Goal: Task Accomplishment & Management: Complete application form

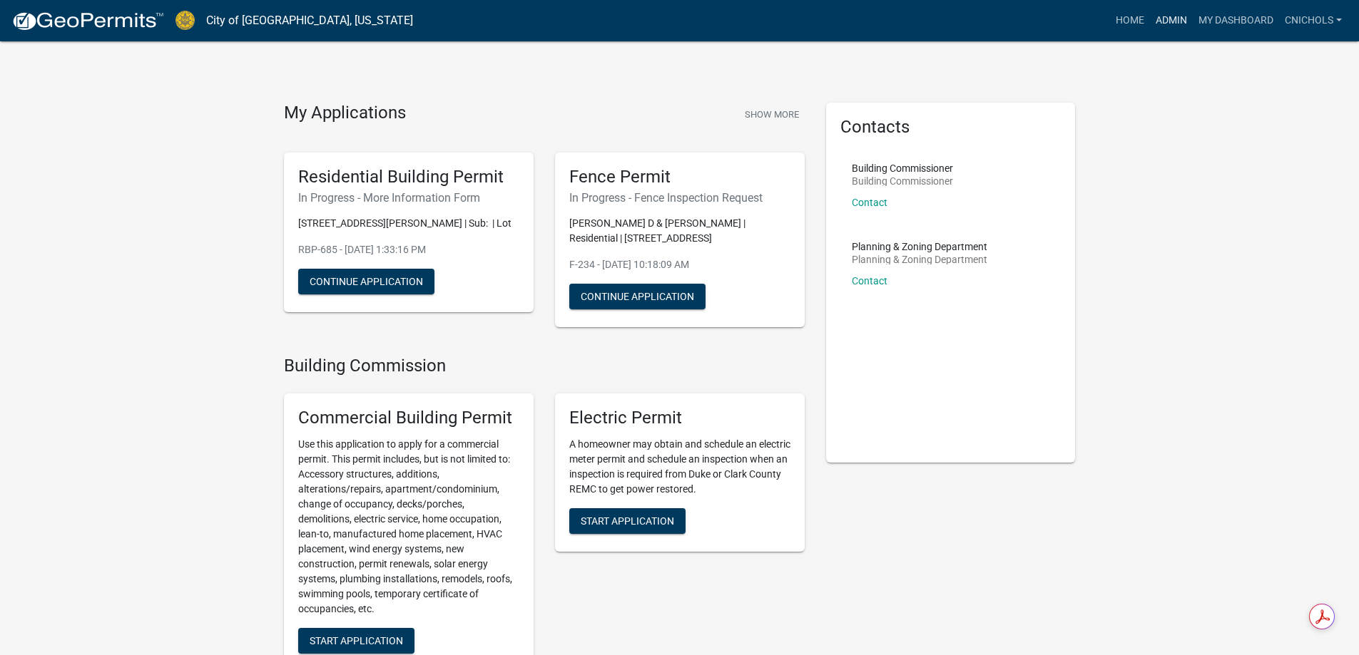
click at [1173, 19] on link "Admin" at bounding box center [1171, 20] width 43 height 27
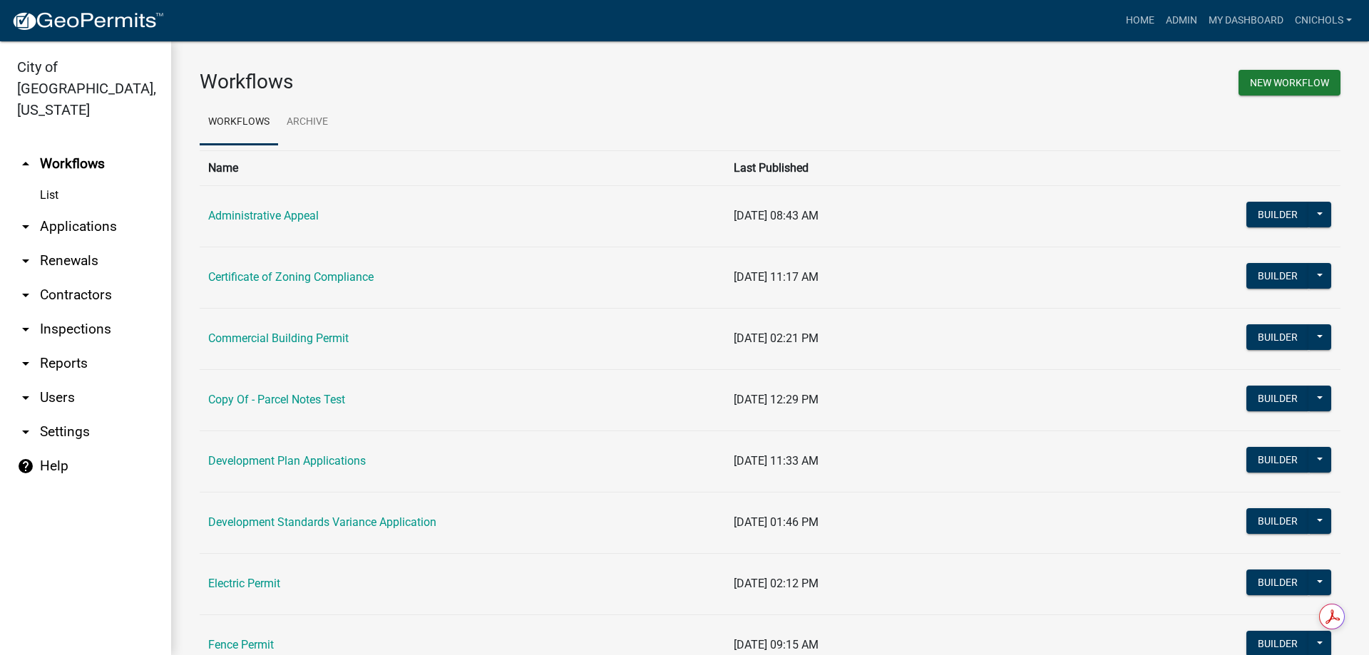
click at [260, 275] on link "Certificate of Zoning Compliance" at bounding box center [290, 277] width 165 height 14
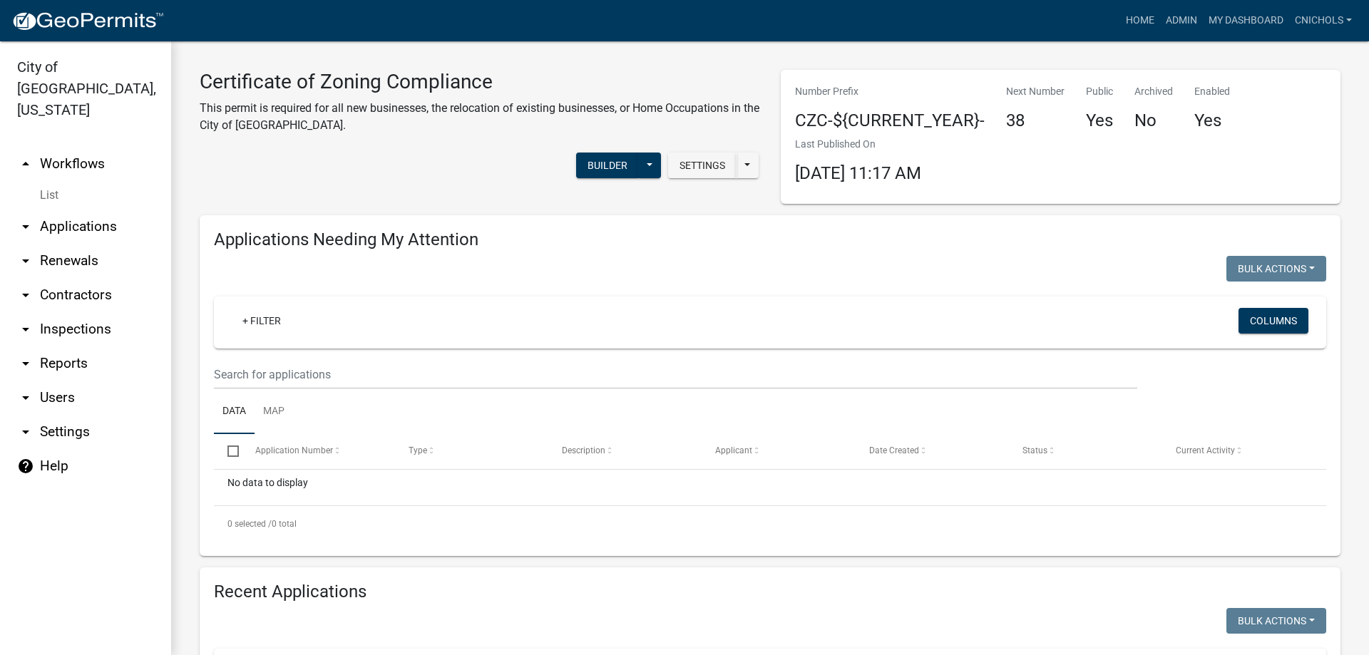
click at [90, 210] on link "arrow_drop_down Applications" at bounding box center [85, 227] width 171 height 34
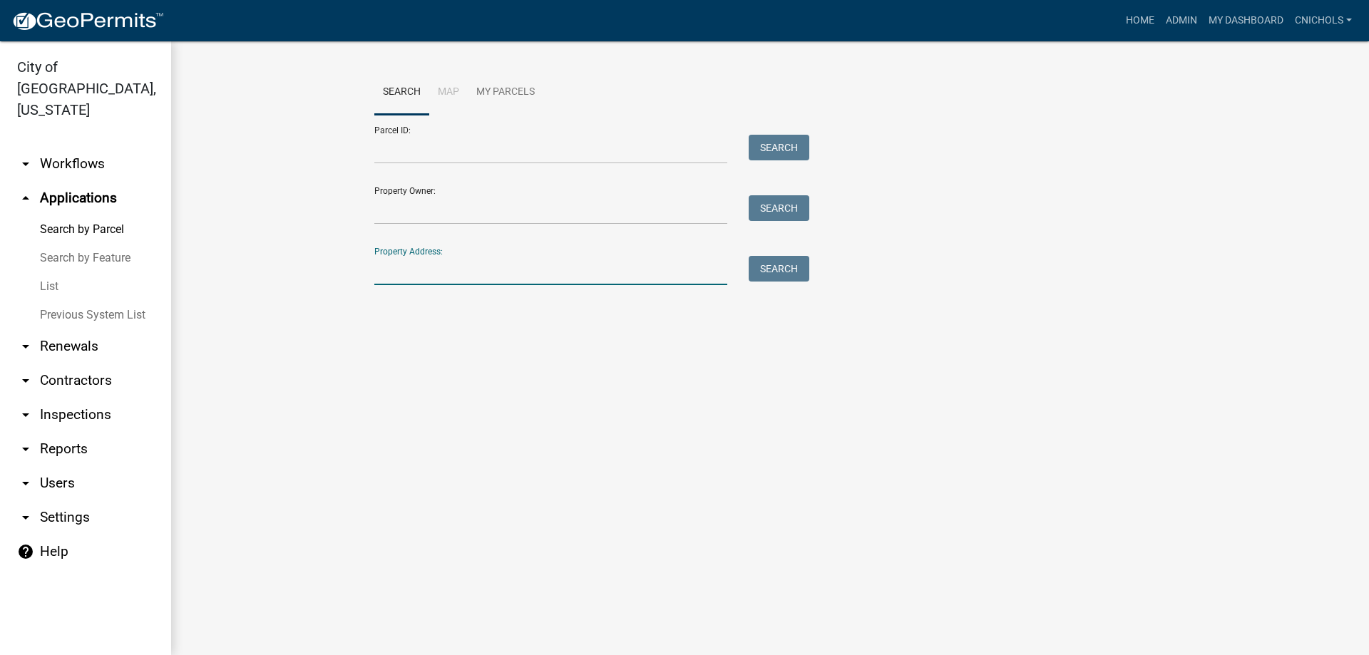
click at [399, 266] on input "Property Address:" at bounding box center [550, 270] width 353 height 29
type input "300 spring"
click at [780, 263] on button "Search" at bounding box center [779, 269] width 61 height 26
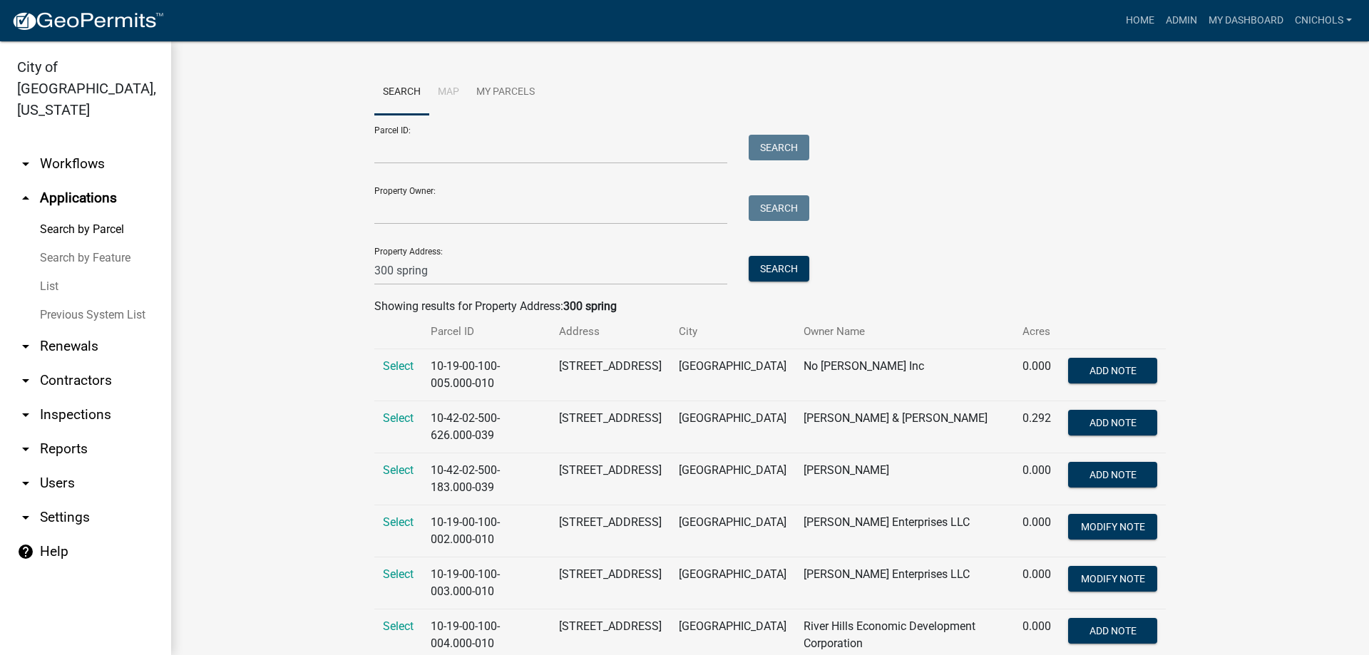
drag, startPoint x: 389, startPoint y: 365, endPoint x: 468, endPoint y: 380, distance: 79.9
click at [390, 365] on span "Select" at bounding box center [398, 366] width 31 height 14
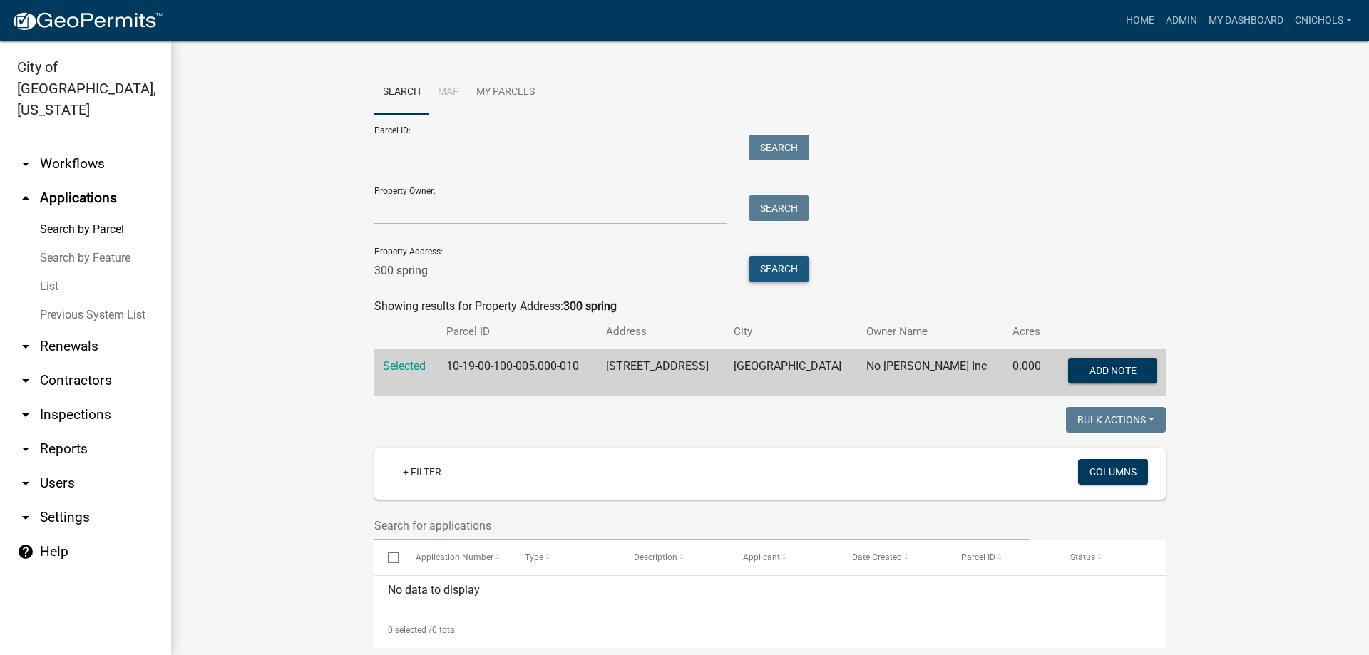
click at [772, 268] on button "Search" at bounding box center [779, 269] width 61 height 26
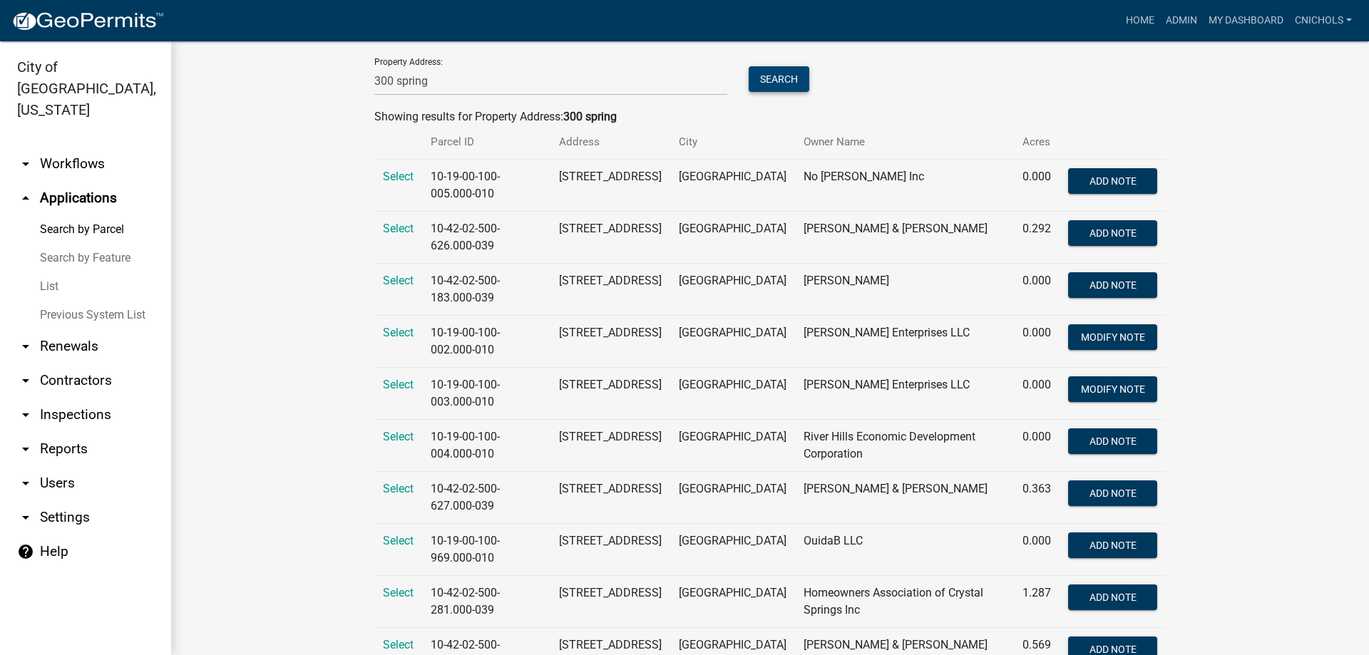
scroll to position [214, 0]
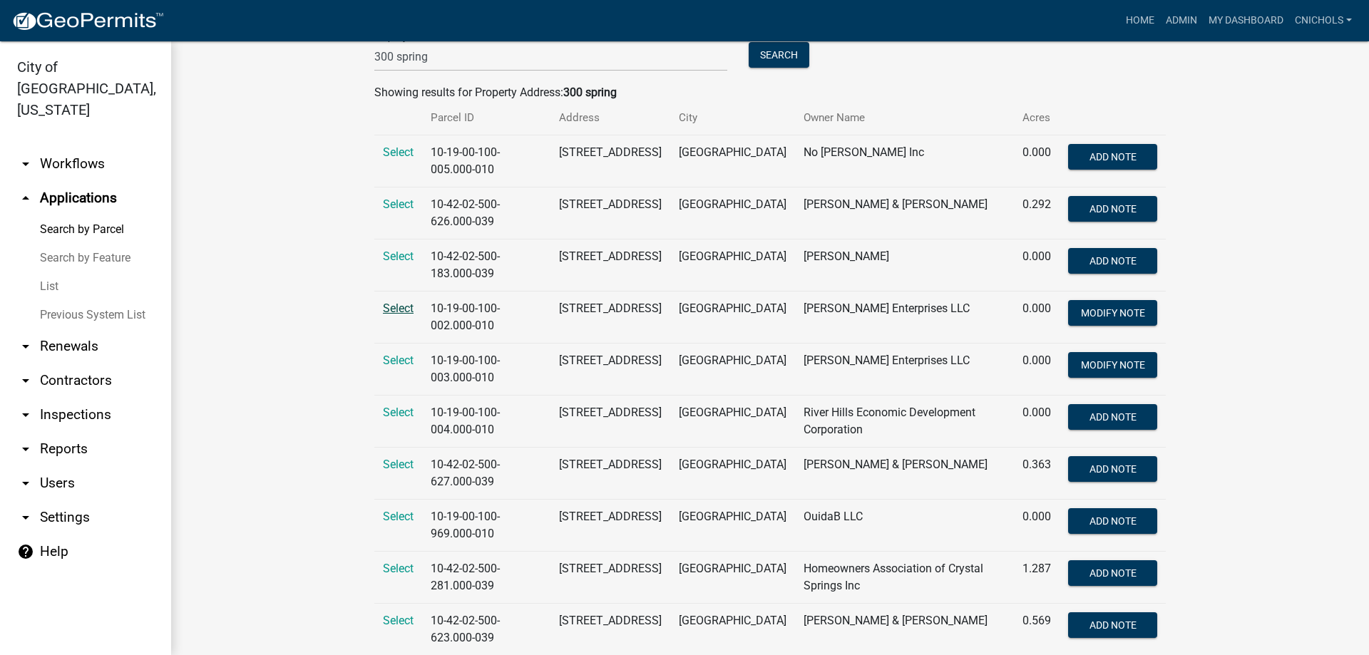
click at [395, 307] on span "Select" at bounding box center [398, 309] width 31 height 14
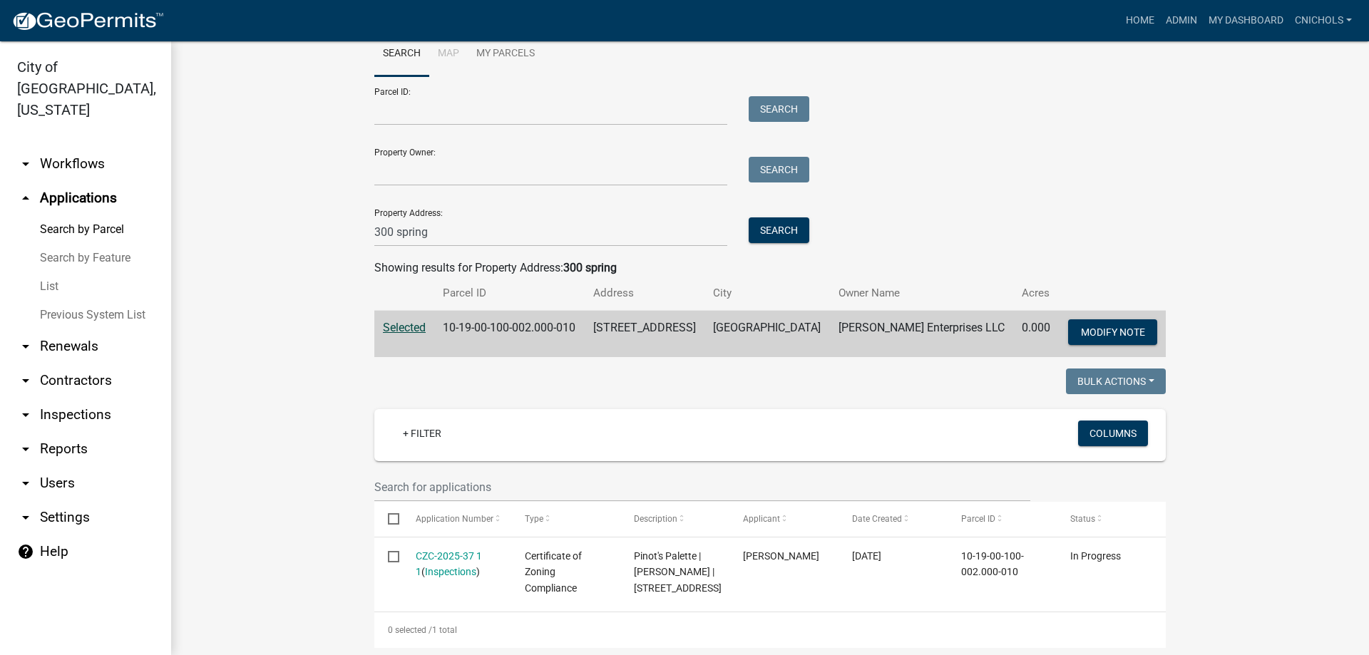
scroll to position [36, 0]
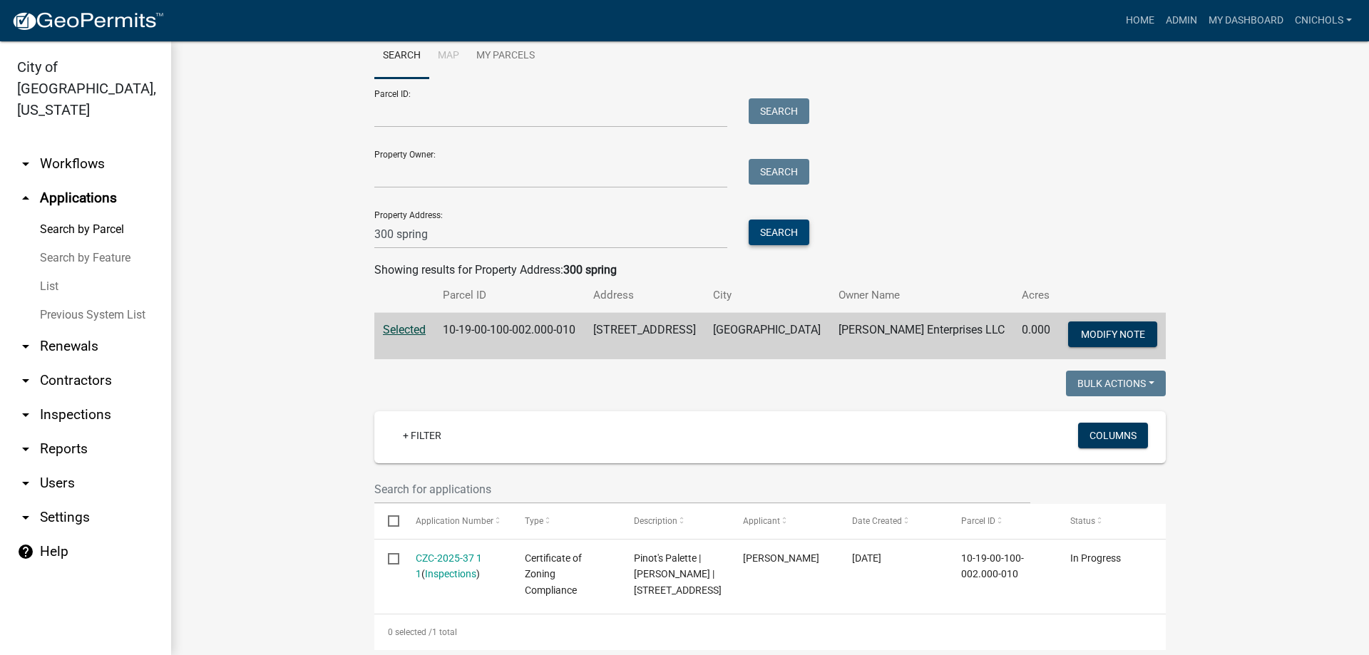
click at [774, 233] on button "Search" at bounding box center [779, 233] width 61 height 26
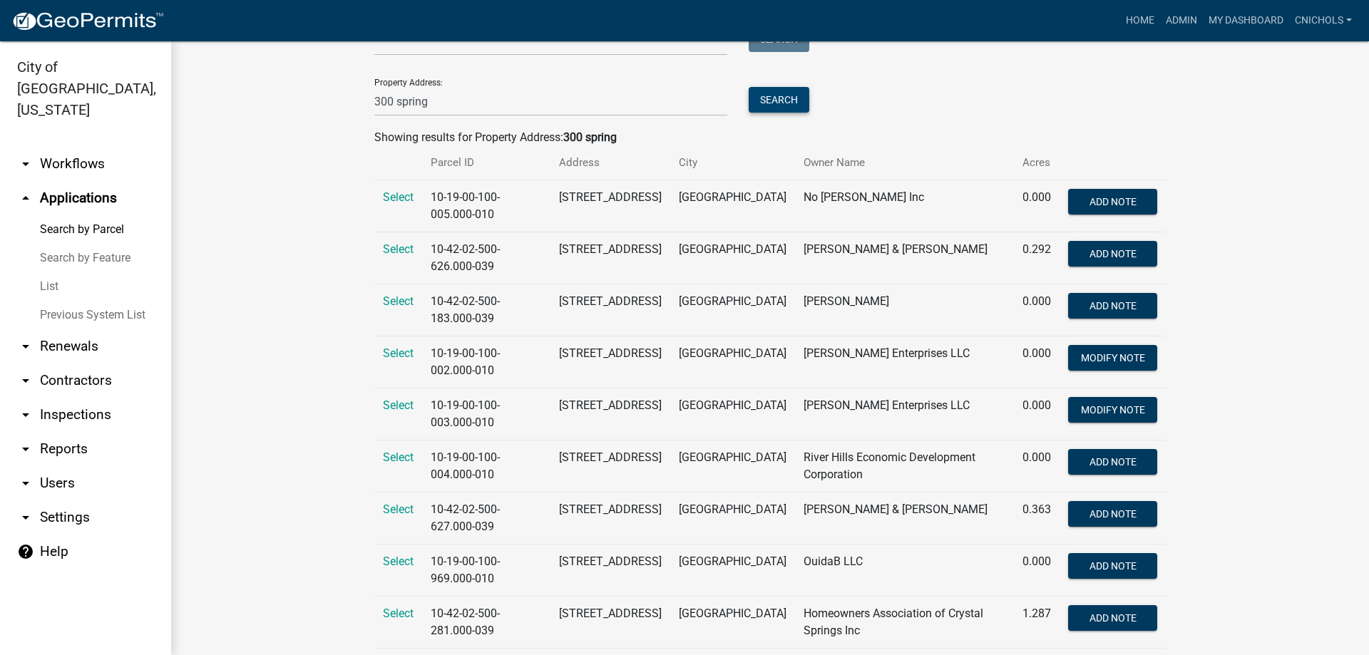
scroll to position [214, 0]
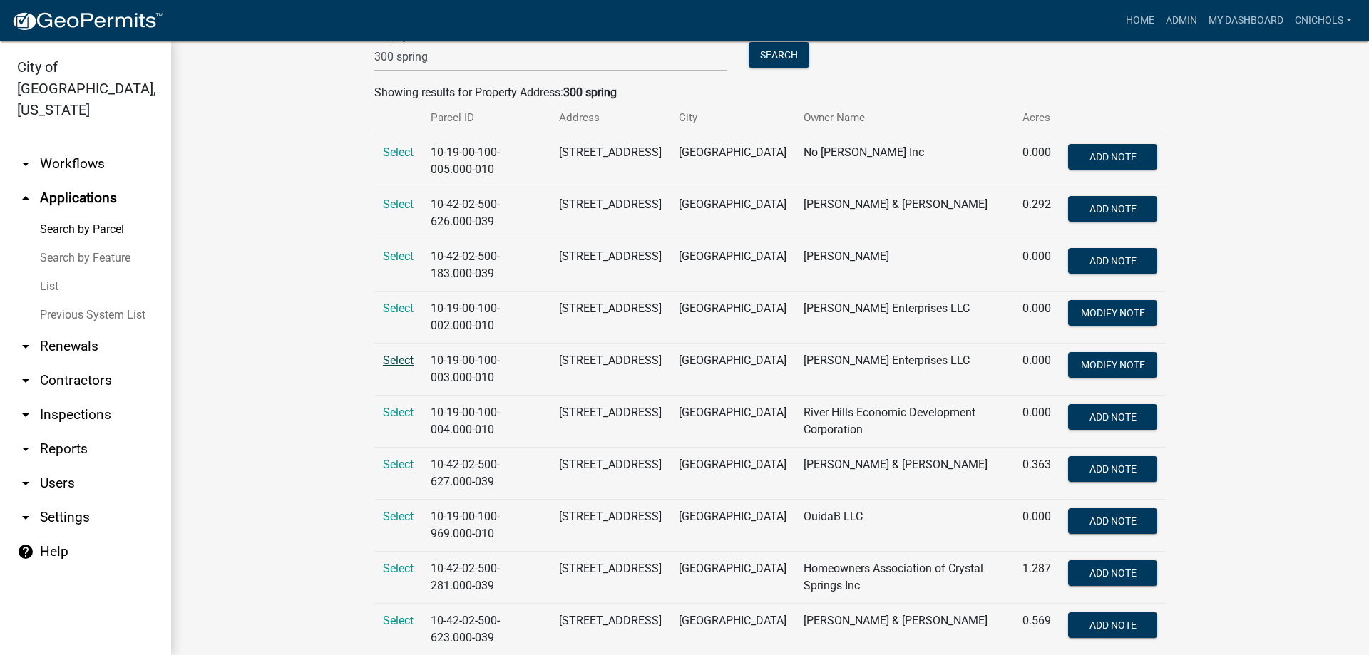
click at [396, 355] on span "Select" at bounding box center [398, 361] width 31 height 14
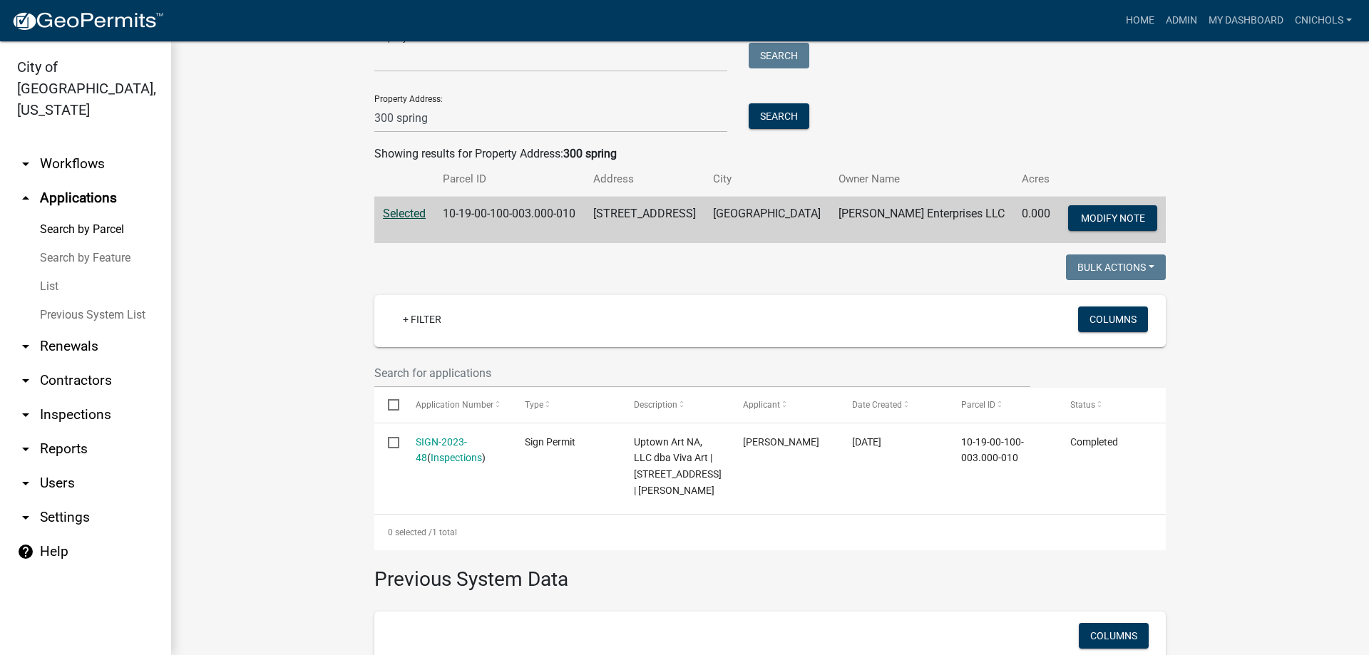
scroll to position [71, 0]
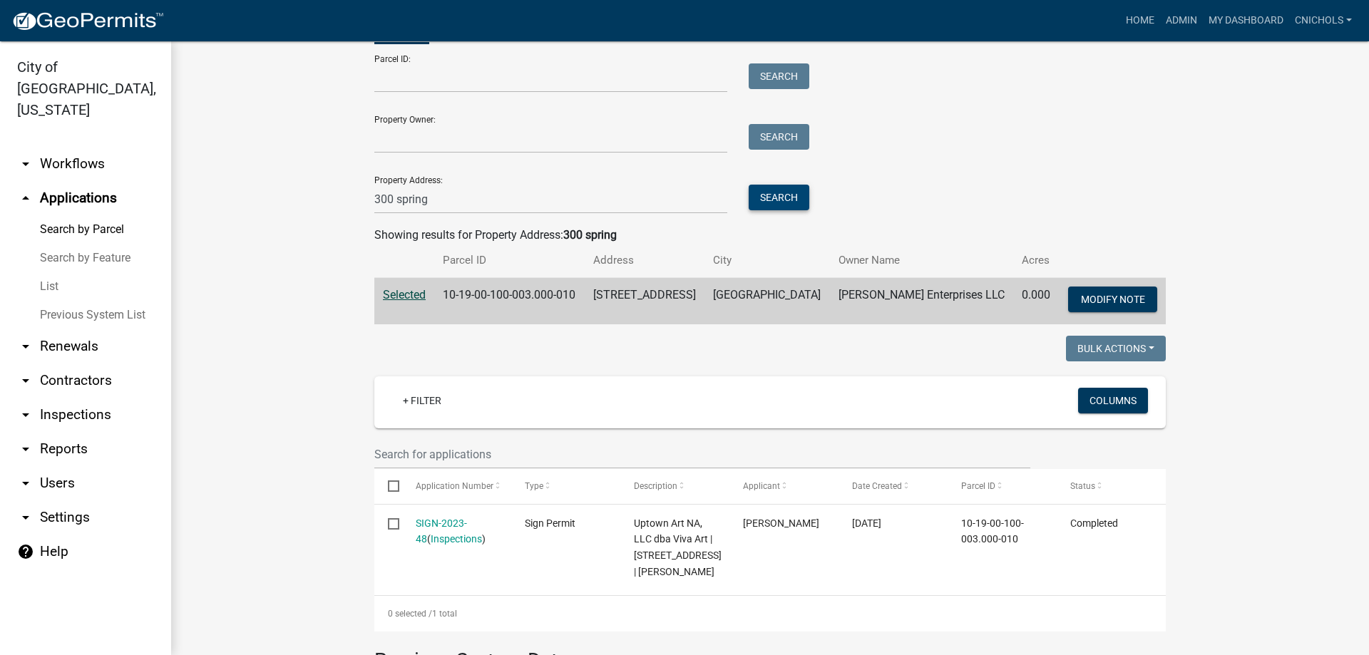
click at [778, 196] on button "Search" at bounding box center [779, 198] width 61 height 26
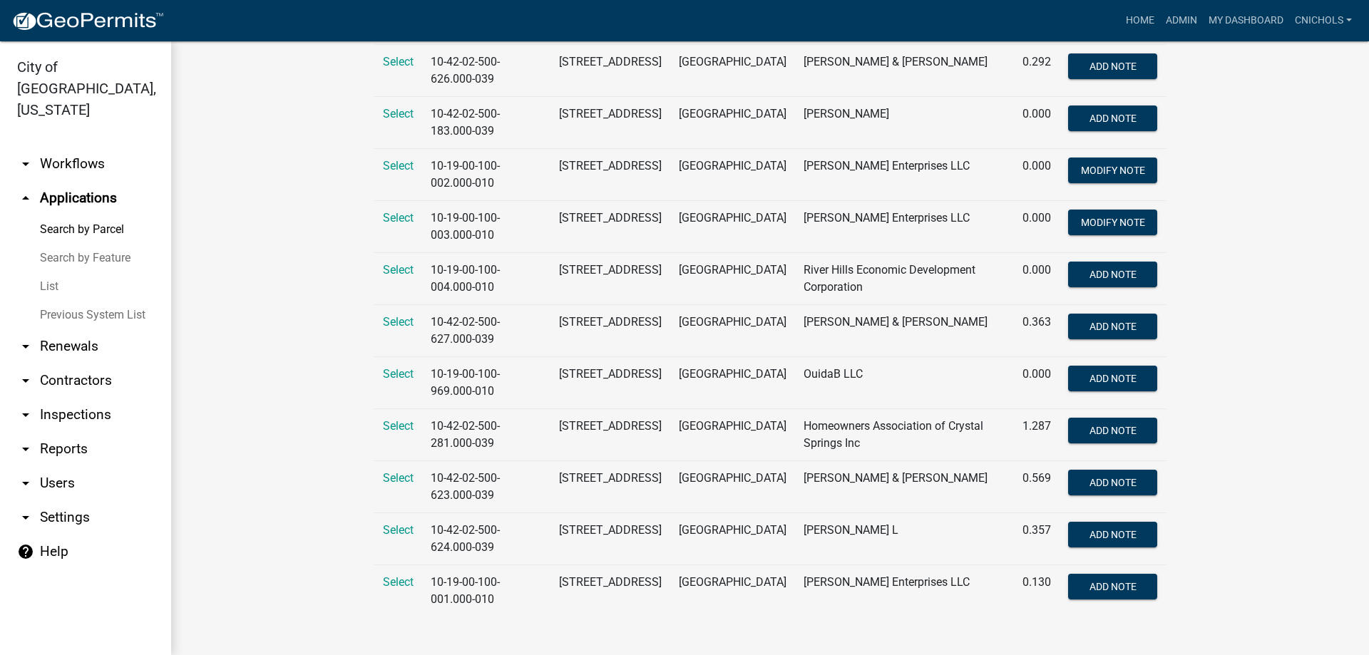
scroll to position [358, 0]
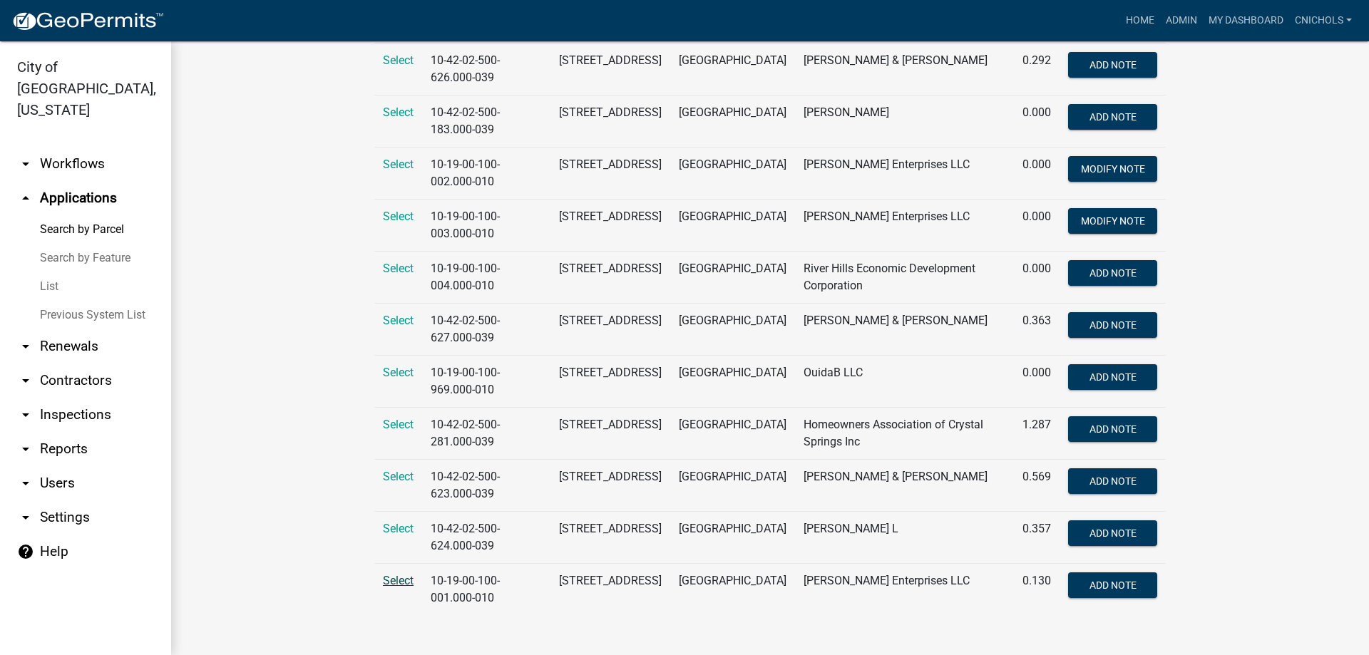
click at [394, 583] on span "Select" at bounding box center [398, 581] width 31 height 14
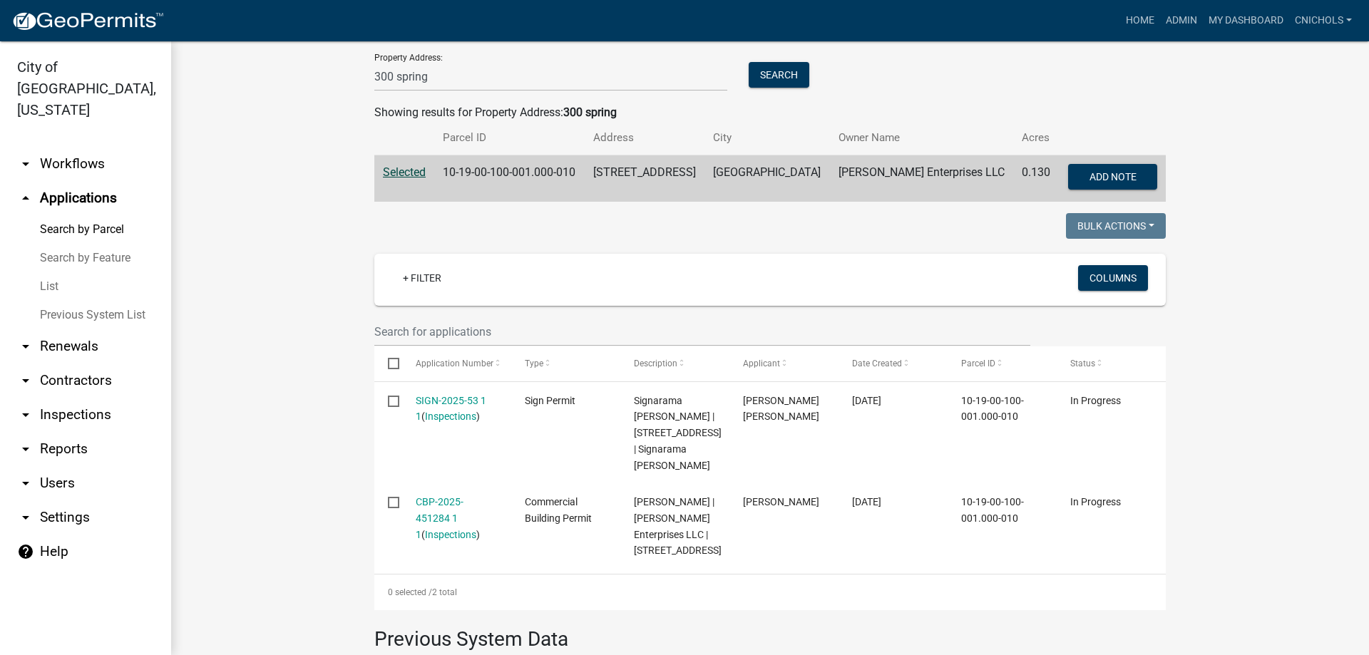
scroll to position [214, 0]
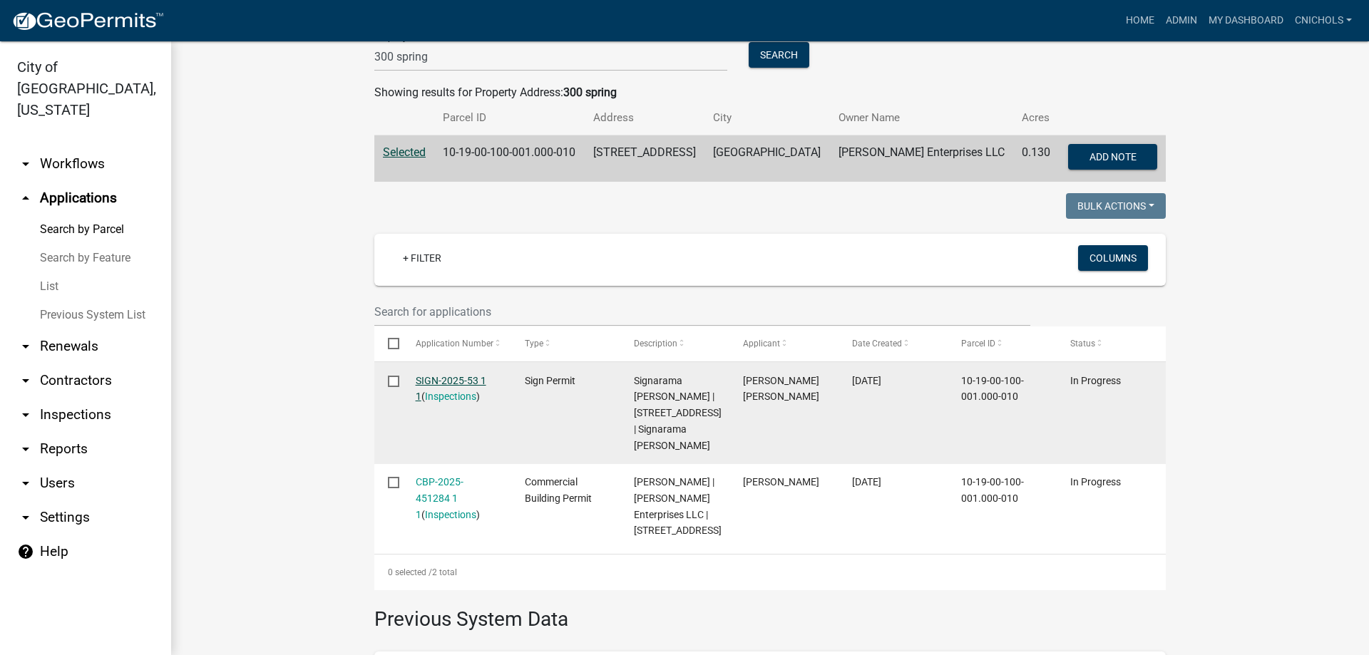
click at [448, 379] on link "SIGN-2025-53 1 1" at bounding box center [451, 389] width 71 height 28
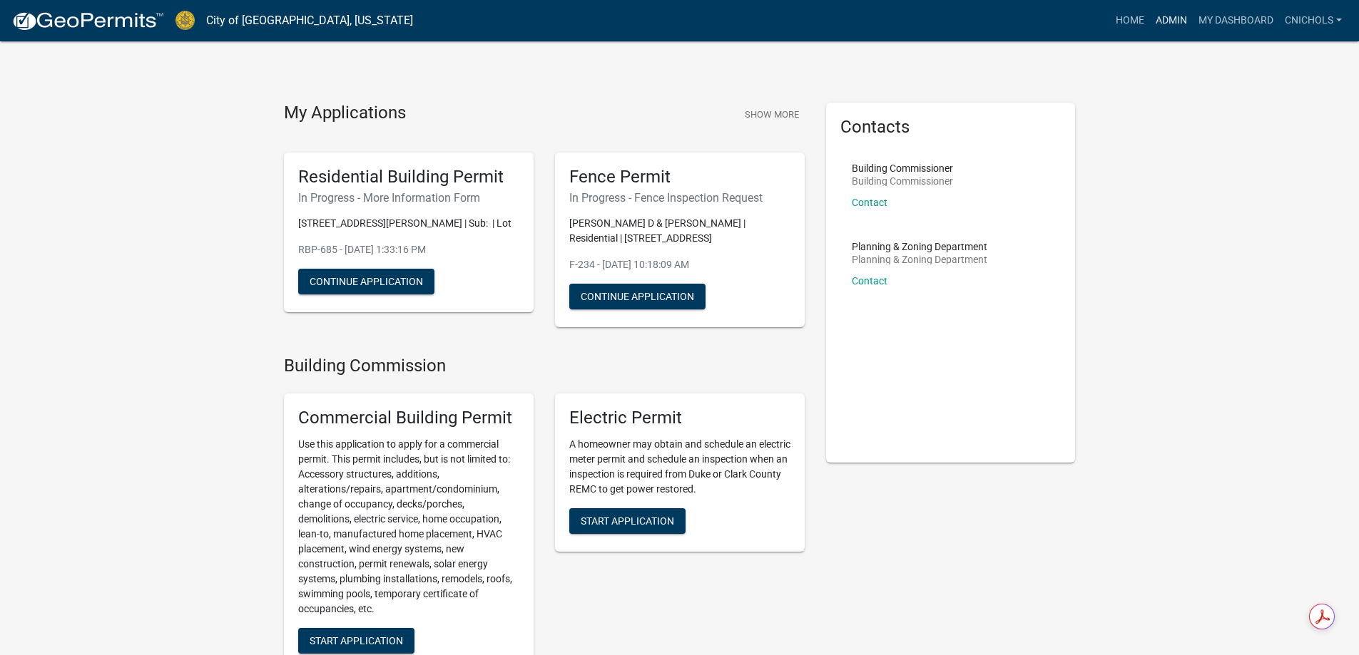
click at [1168, 18] on link "Admin" at bounding box center [1171, 20] width 43 height 27
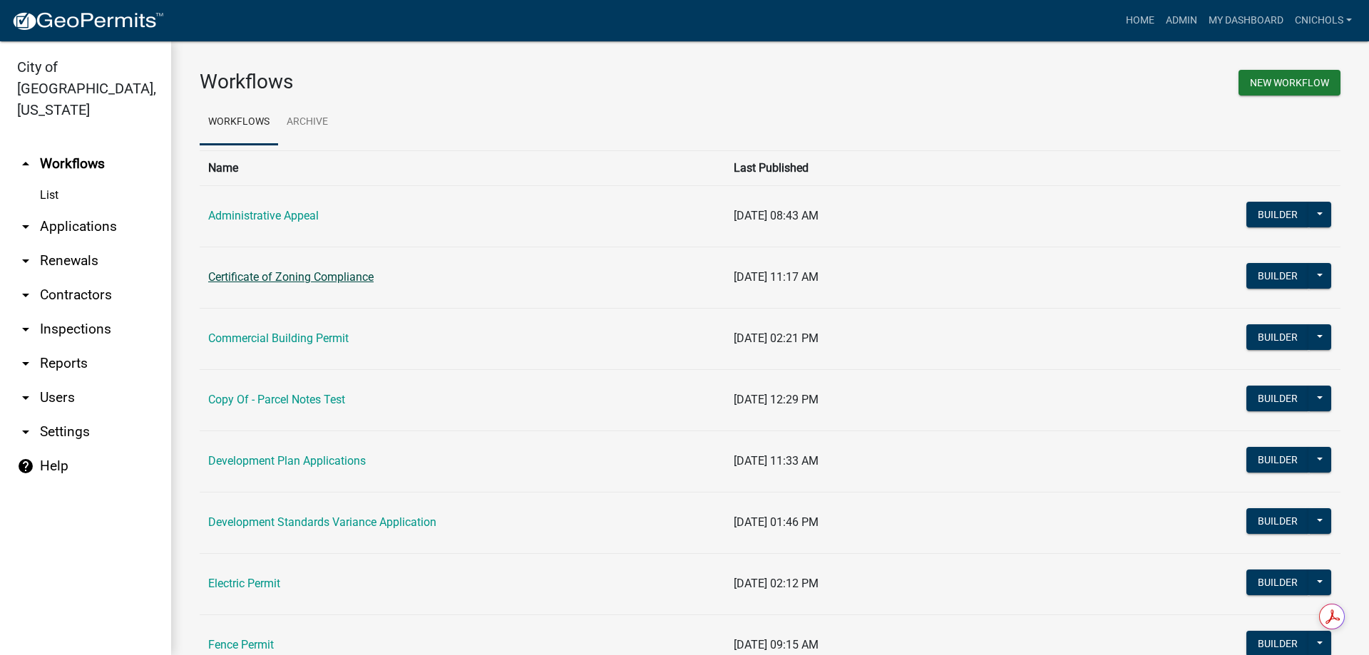
click at [245, 278] on link "Certificate of Zoning Compliance" at bounding box center [290, 277] width 165 height 14
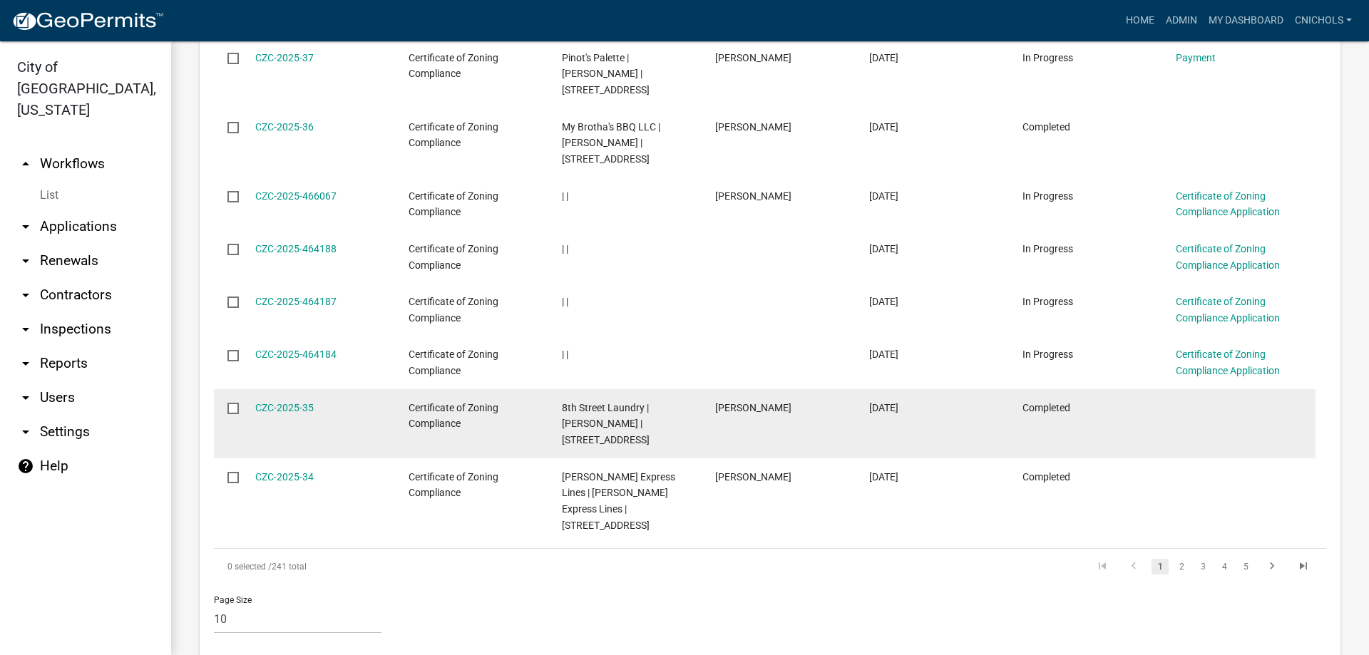
scroll to position [603, 0]
